Goal: Transaction & Acquisition: Purchase product/service

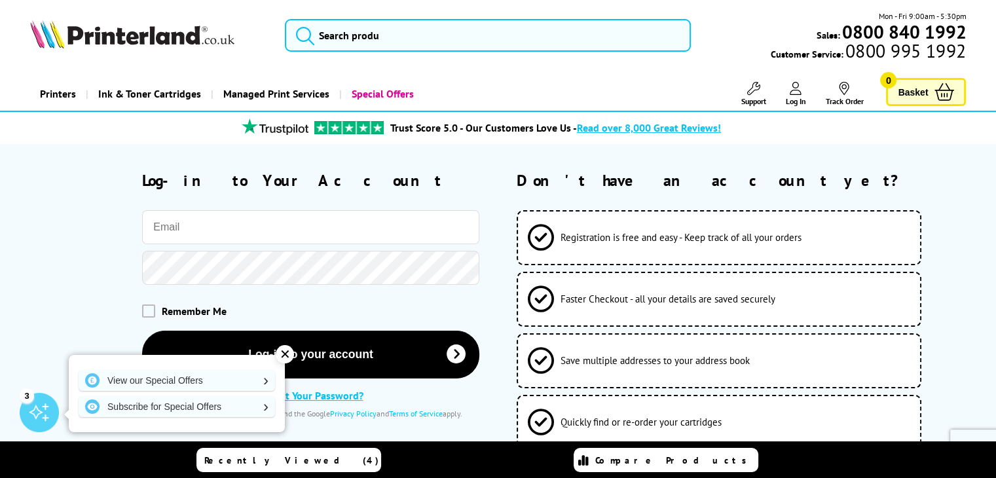
click at [196, 221] on input "email" at bounding box center [310, 227] width 337 height 34
type input "[EMAIL_ADDRESS][DOMAIN_NAME]"
click at [291, 354] on div "✕" at bounding box center [285, 354] width 18 height 18
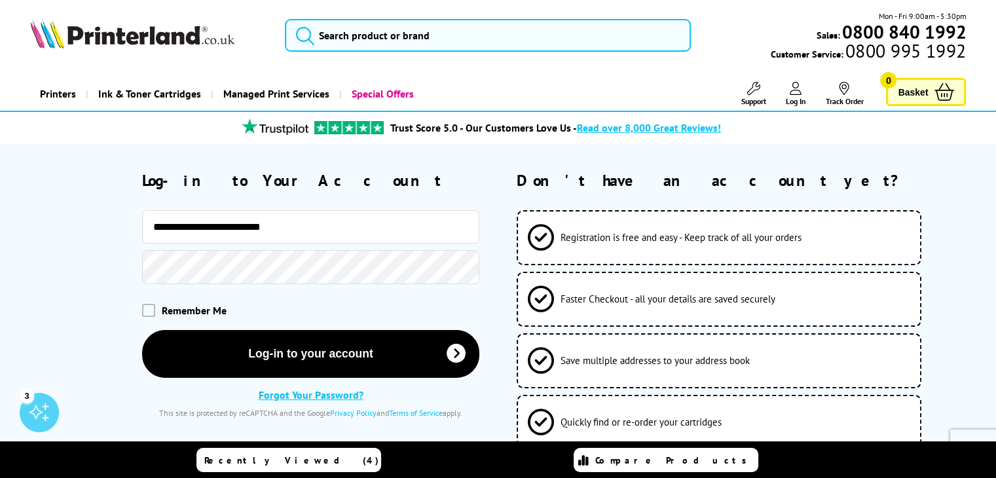
click at [200, 306] on span "Remember Me" at bounding box center [194, 310] width 65 height 13
click at [142, 308] on span at bounding box center [148, 310] width 13 height 13
click at [145, 306] on input "checkbox" at bounding box center [145, 306] width 0 height 0
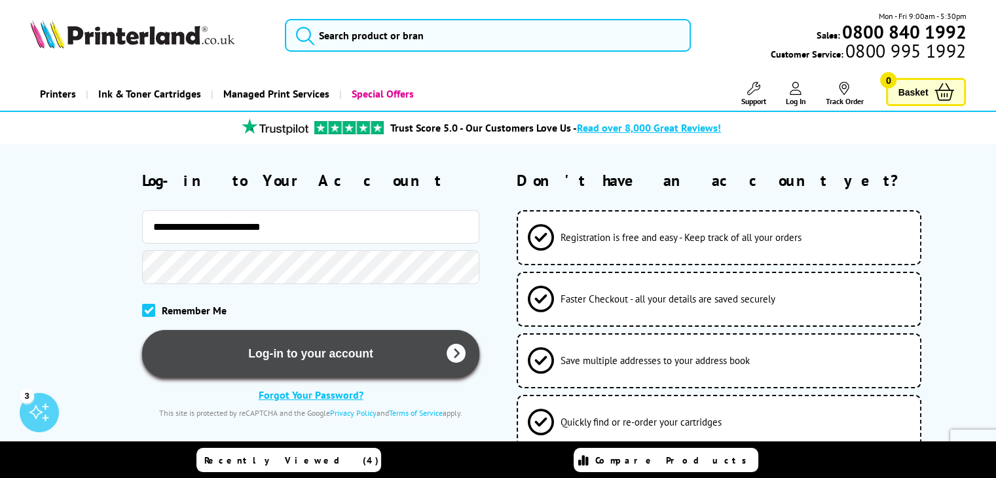
click at [322, 358] on button "Log-in to your account" at bounding box center [310, 354] width 337 height 48
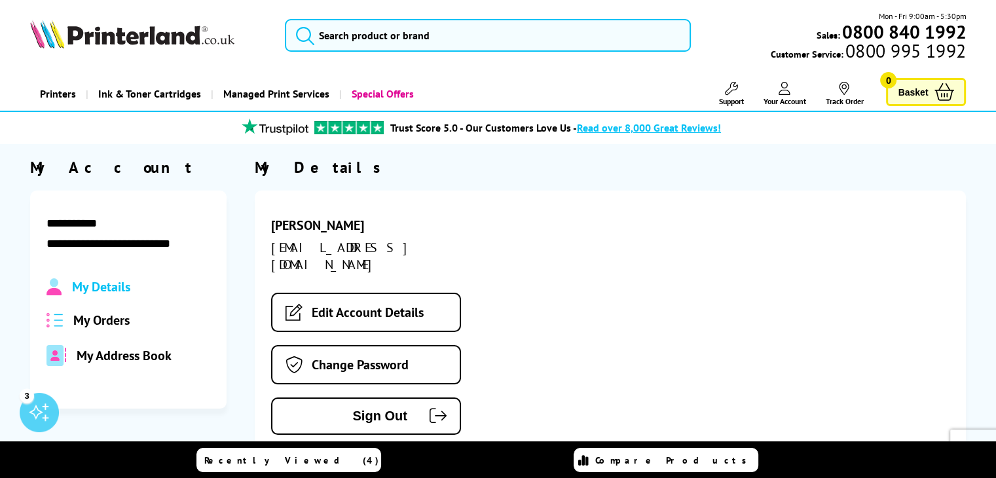
click at [90, 322] on span "My Orders" at bounding box center [101, 320] width 56 height 17
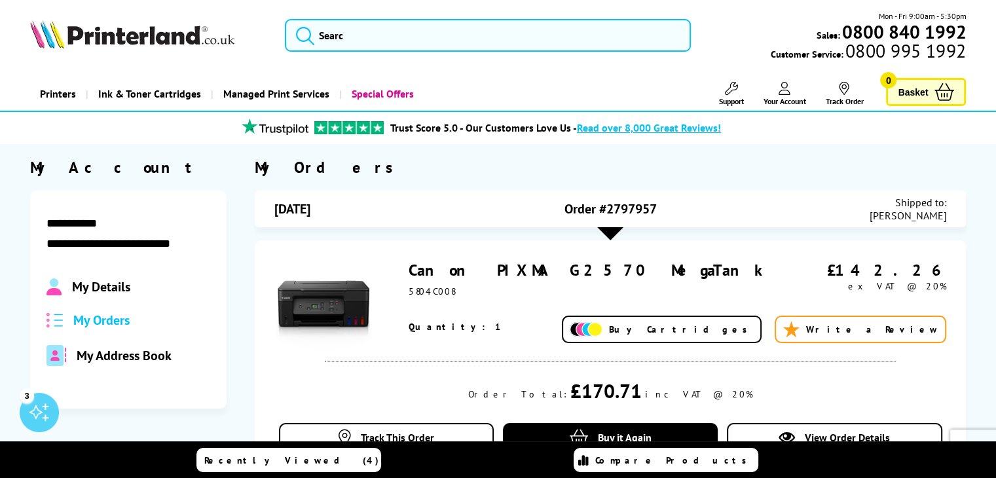
click at [736, 334] on span "Buy Cartridges" at bounding box center [681, 329] width 145 height 12
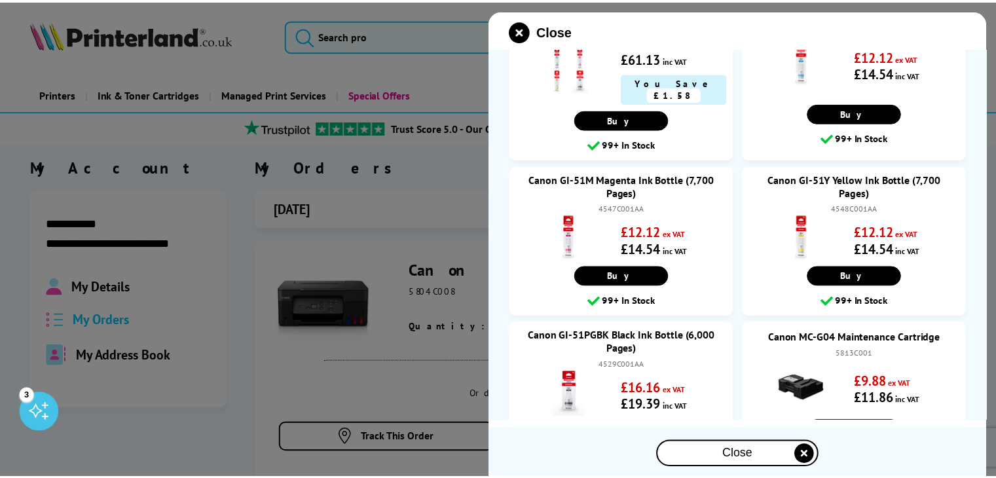
scroll to position [60, 0]
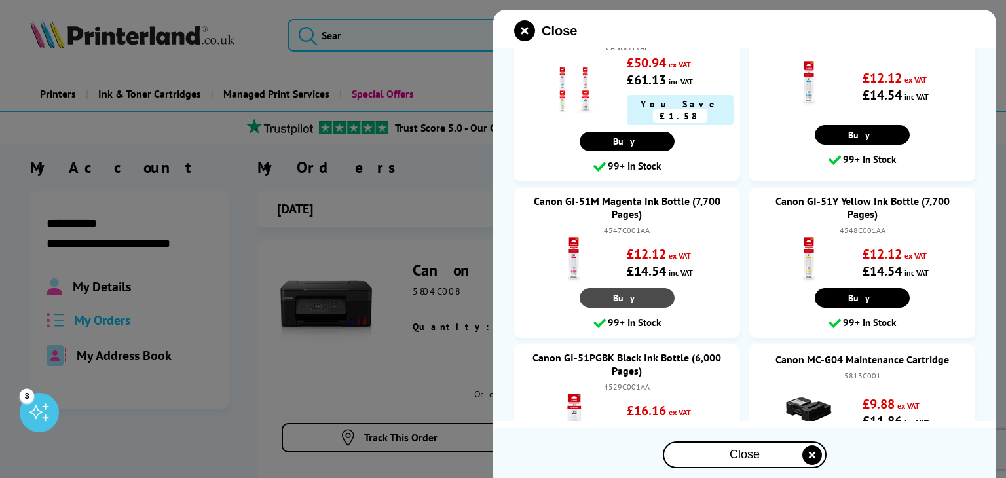
click at [625, 292] on span "Buy" at bounding box center [627, 298] width 28 height 12
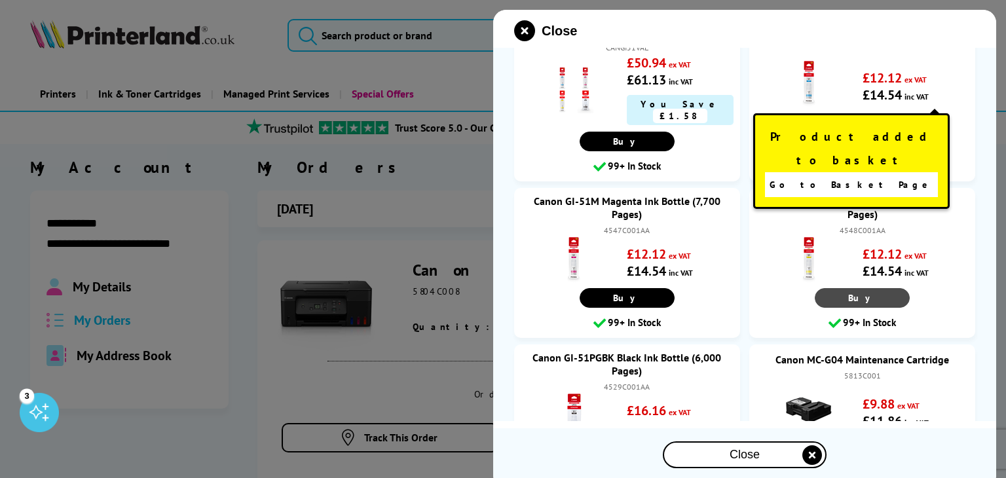
click at [848, 292] on span "Buy" at bounding box center [862, 298] width 28 height 12
click at [965, 149] on div "Canon GI-51 Ink Bottle Value Pack CMY (7,700 Pages) K (6,000 Pages) CANGI51VAL …" at bounding box center [744, 260] width 503 height 545
click at [925, 116] on div "Product added to basket Go to Basket Page" at bounding box center [851, 161] width 196 height 96
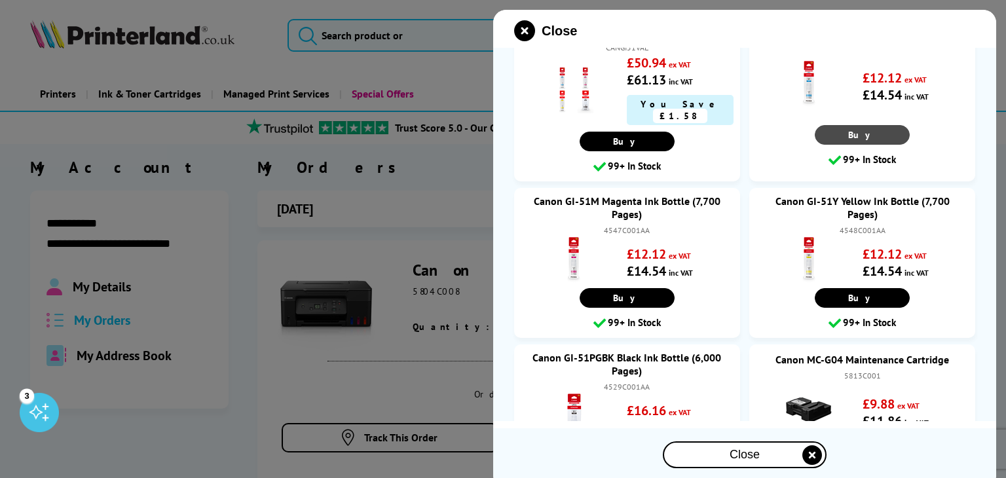
click at [854, 129] on span "Buy" at bounding box center [862, 135] width 28 height 12
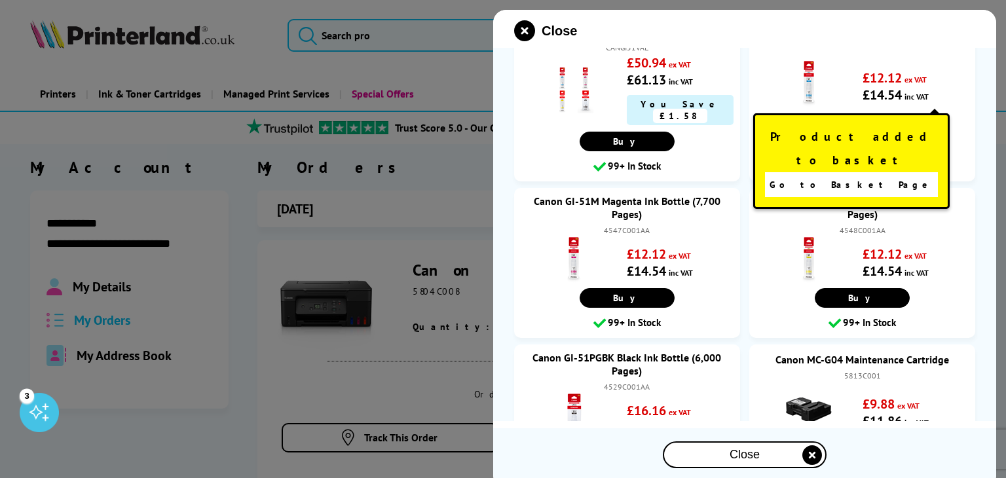
click at [511, 27] on div "Close" at bounding box center [744, 30] width 503 height 21
click at [525, 28] on icon "close modal" at bounding box center [524, 30] width 21 height 21
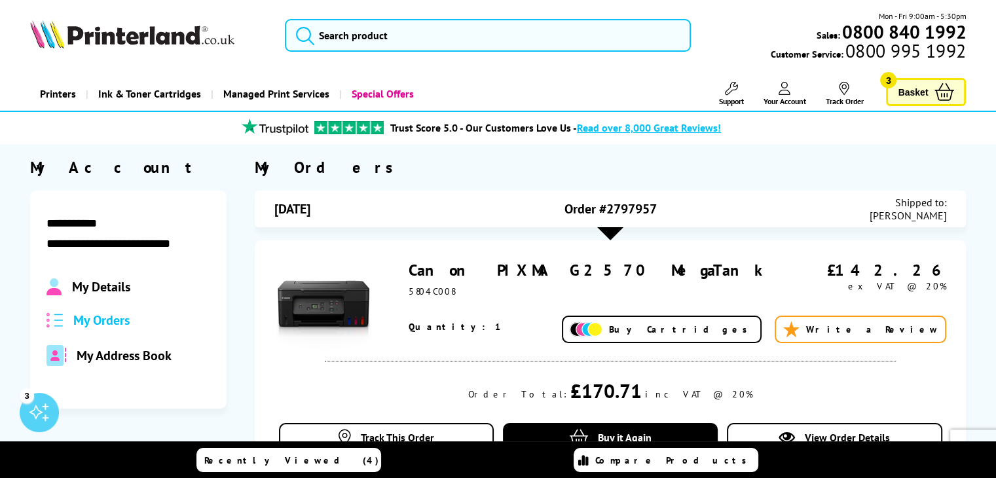
click at [848, 161] on div "My Orders" at bounding box center [611, 167] width 712 height 20
click at [933, 86] on link "Basket 3" at bounding box center [926, 92] width 80 height 28
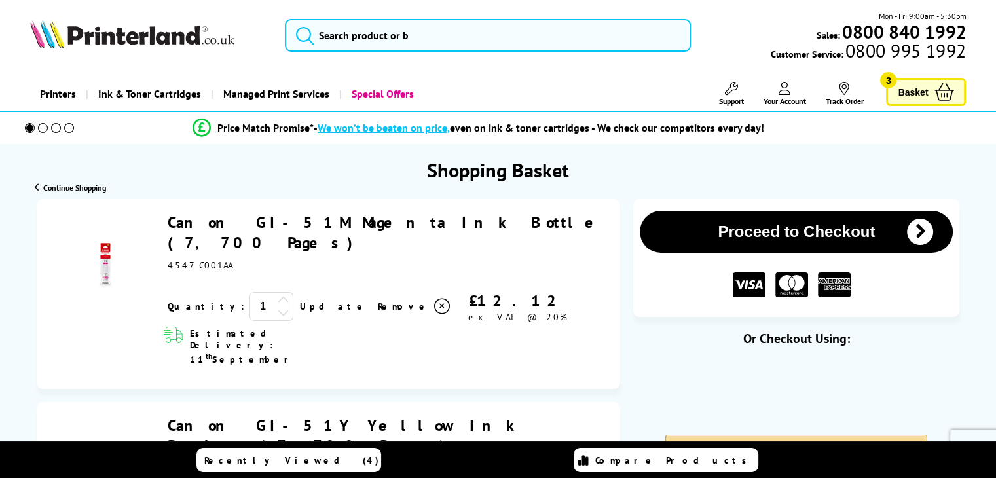
scroll to position [218, 0]
